Goal: Task Accomplishment & Management: Complete application form

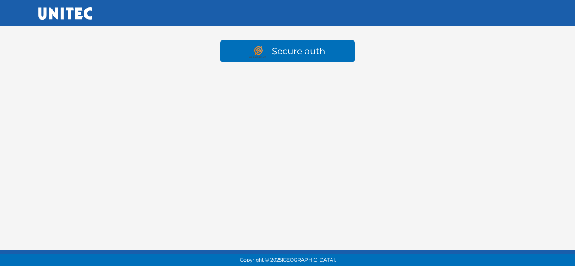
click at [173, 87] on html "Secure auth Copyright © 2025 [GEOGRAPHIC_DATA]." at bounding box center [287, 43] width 575 height 87
click at [299, 87] on html "Secure auth Copyright © 2025 [GEOGRAPHIC_DATA]." at bounding box center [287, 43] width 575 height 87
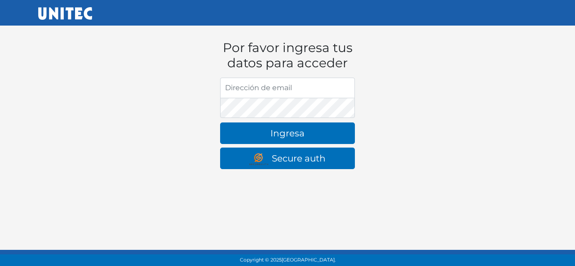
type input "[EMAIL_ADDRESS][DOMAIN_NAME]"
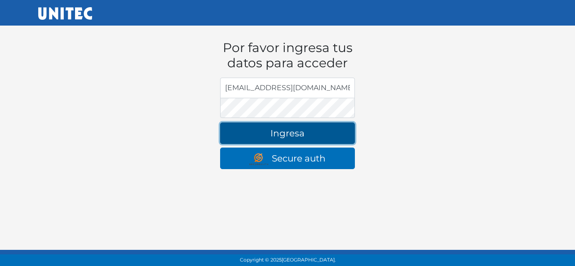
click at [321, 141] on button "Ingresa" at bounding box center [287, 134] width 135 height 22
